Goal: Task Accomplishment & Management: Manage account settings

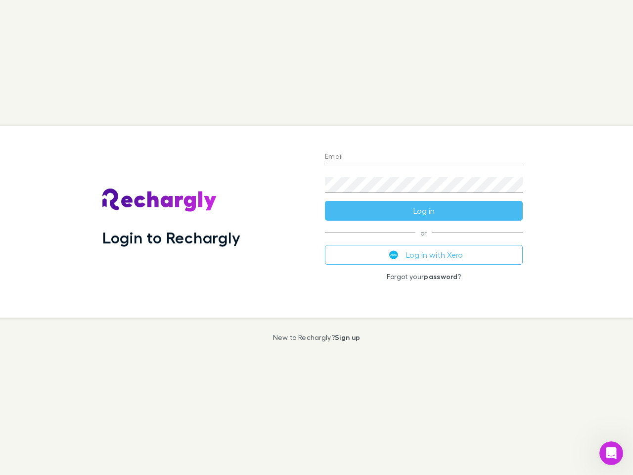
click at [316, 237] on div "Login to Rechargly" at bounding box center [205, 222] width 222 height 192
click at [424, 157] on input "Email" at bounding box center [424, 157] width 198 height 16
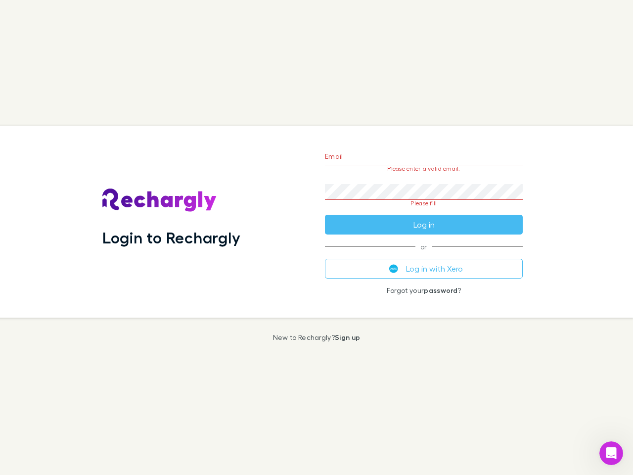
click at [424, 211] on form "Email Please enter a valid email. Password Please fill Log in" at bounding box center [424, 187] width 198 height 93
click at [424, 255] on div "Email Please enter a valid email. Password Please fill Log in or Log in with Xe…" at bounding box center [424, 222] width 214 height 192
click at [611, 453] on icon "Open Intercom Messenger" at bounding box center [611, 453] width 16 height 16
